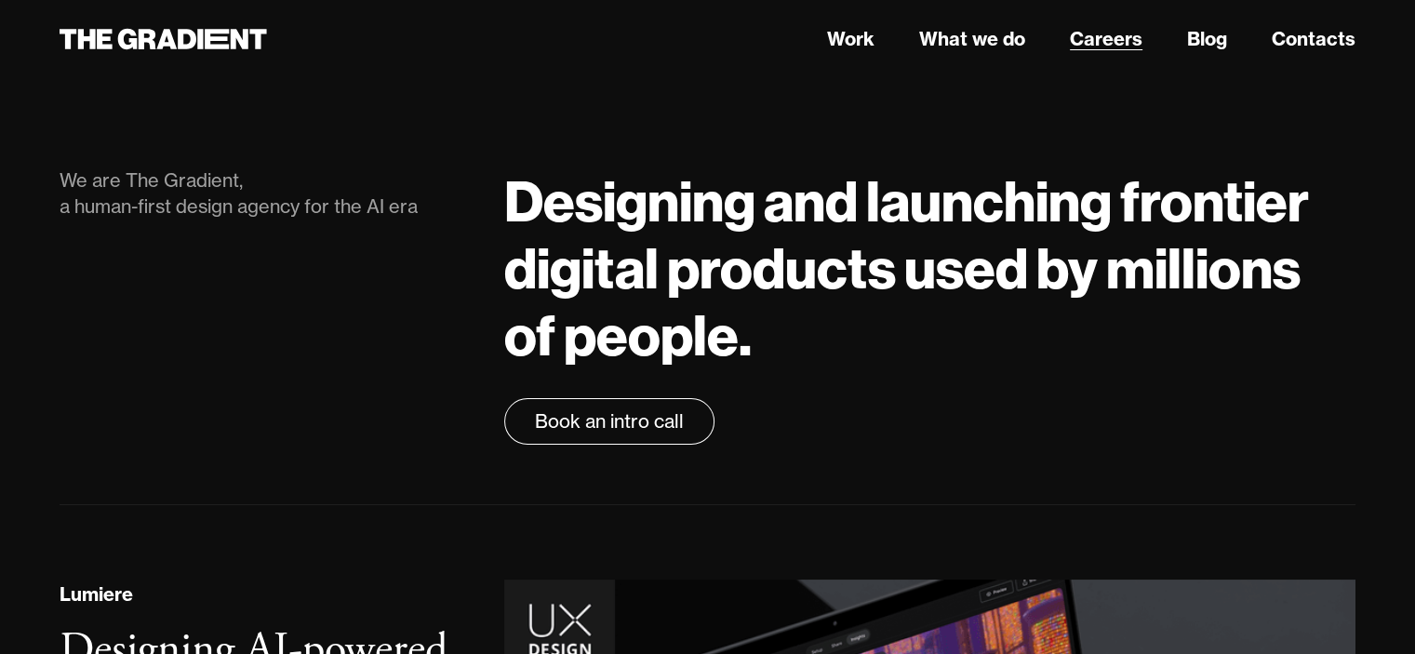
click at [1110, 47] on link "Careers" at bounding box center [1106, 39] width 73 height 28
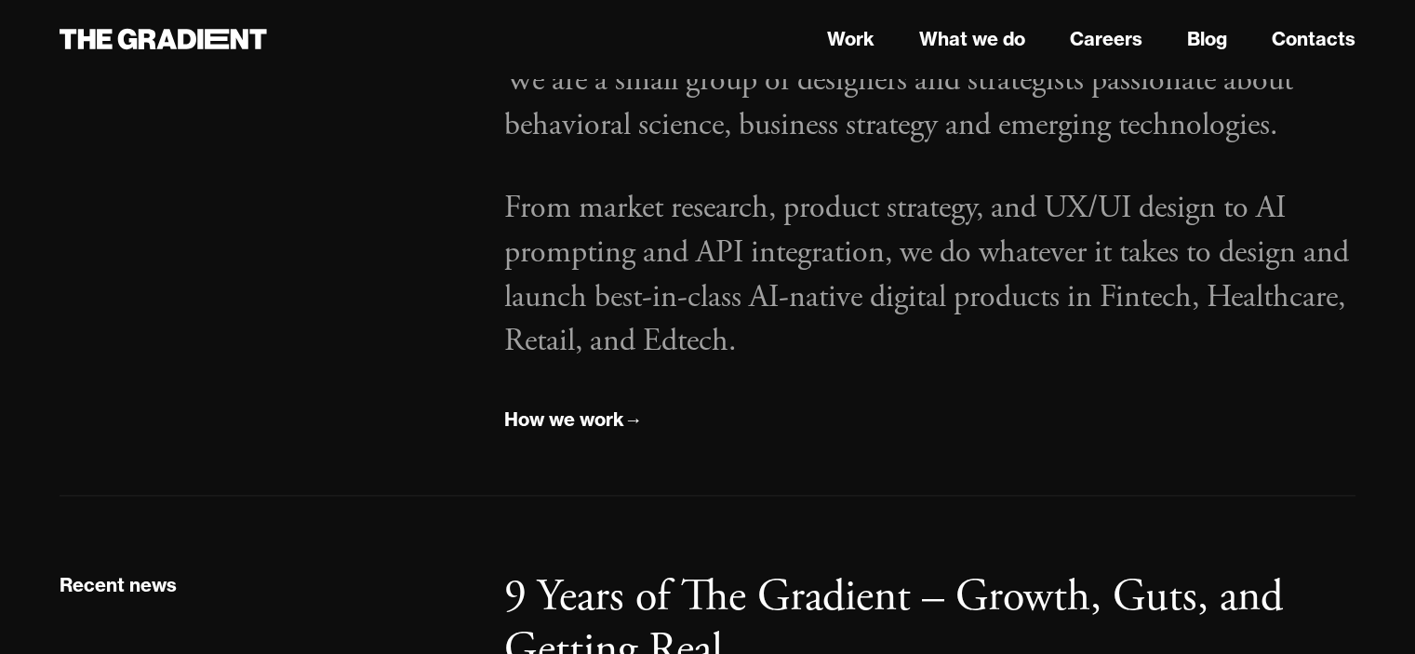
scroll to position [2233, 0]
